Goal: Task Accomplishment & Management: Use online tool/utility

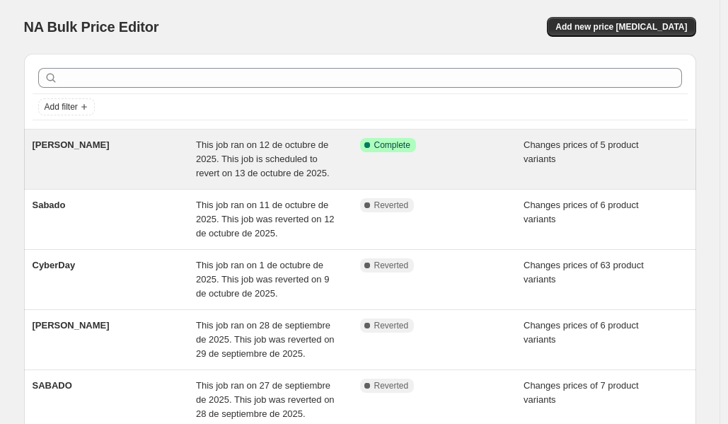
click at [251, 142] on span "This job ran on 12 de octubre de 2025. This job is scheduled to revert on 13 de…" at bounding box center [263, 158] width 134 height 39
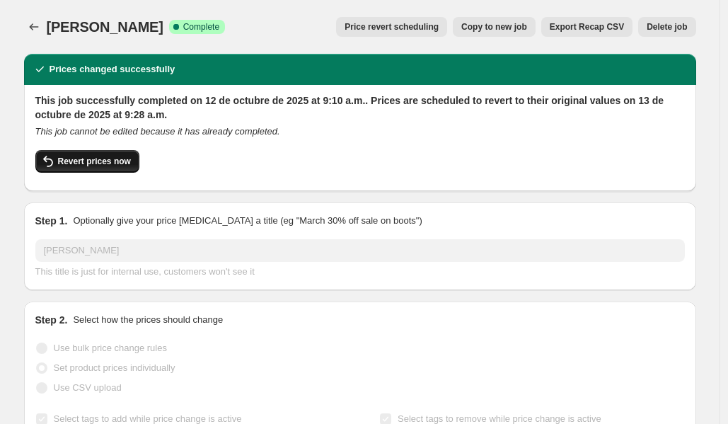
click at [93, 154] on button "Revert prices now" at bounding box center [87, 161] width 104 height 23
checkbox input "false"
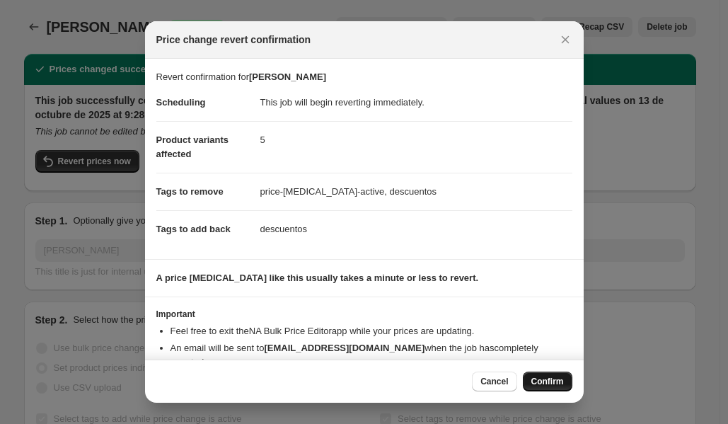
click at [555, 355] on span "Confirm" at bounding box center [548, 381] width 33 height 11
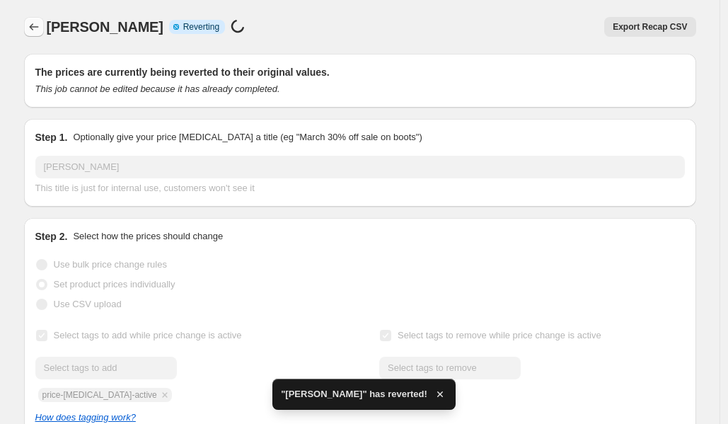
checkbox input "true"
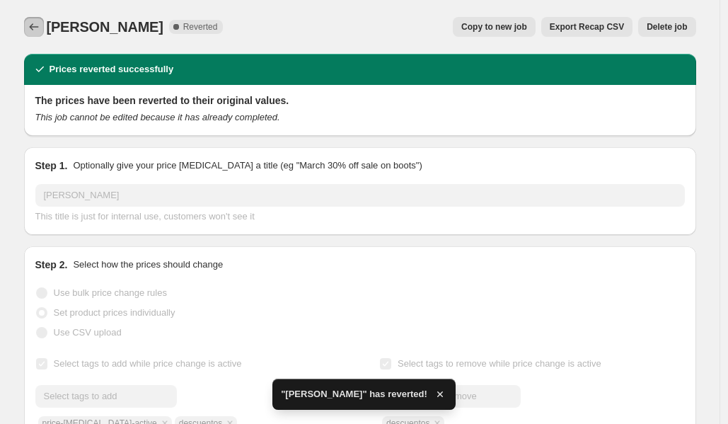
click at [31, 20] on icon "Price change jobs" at bounding box center [34, 27] width 14 height 14
